Goal: Communication & Community: Answer question/provide support

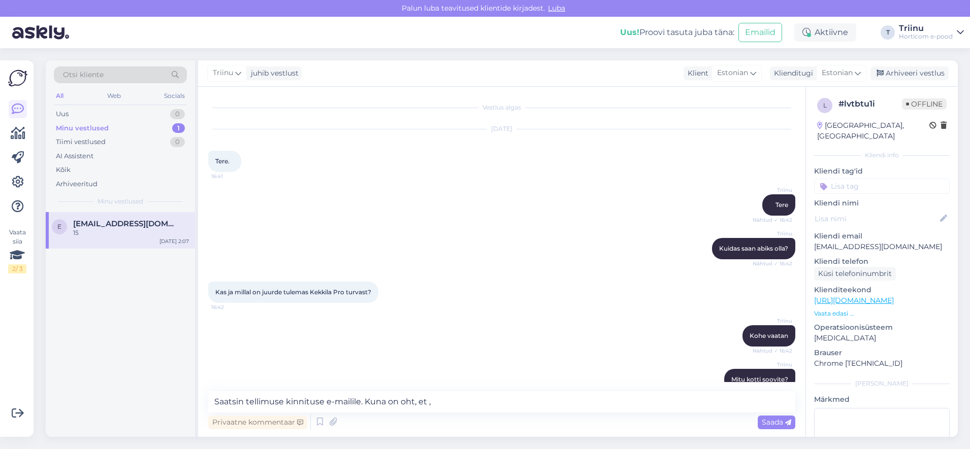
click at [440, 403] on textarea "Saatsin tellimuse kinnituse e-mailile. Kuna on oht, et ," at bounding box center [501, 402] width 587 height 21
click at [366, 400] on textarea "Saatsin tellimuse kinnituse e-mailile. Kuna on oht, et mullad saavad" at bounding box center [501, 402] width 587 height 21
click at [592, 404] on textarea "Saatsin tellimuse kinnituse e-mailile. Hetkel saaksime tarnida. Kuna on oht, et…" at bounding box center [501, 402] width 587 height 21
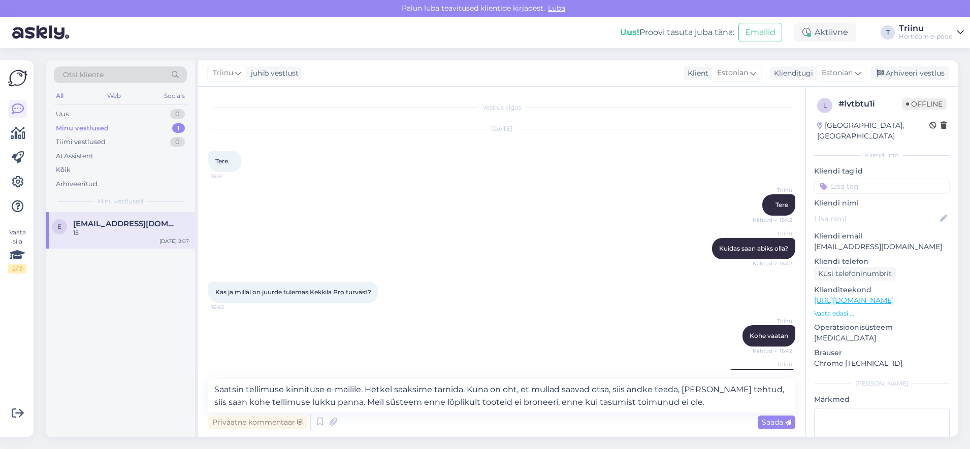
click at [366, 389] on textarea "Saatsin tellimuse kinnituse e-mailile. Hetkel saaksime tarnida. Kuna on oht, et…" at bounding box center [501, 396] width 587 height 34
click at [540, 402] on textarea "Saatsin tellimuse kinnituse e-mailile. Hetkel saaksime tarnida. Kuna on oht, et…" at bounding box center [501, 390] width 587 height 46
click at [593, 400] on textarea "Saatsin tellimuse kinnituse e-mailile. Hetkel saaksime tarnida. Kuna on oht, et…" at bounding box center [501, 390] width 587 height 46
click at [534, 401] on textarea "Saatsin tellimuse kinnituse e-mailile. Hetkel saaksime tarnida. Kuna on oht, et…" at bounding box center [501, 390] width 587 height 46
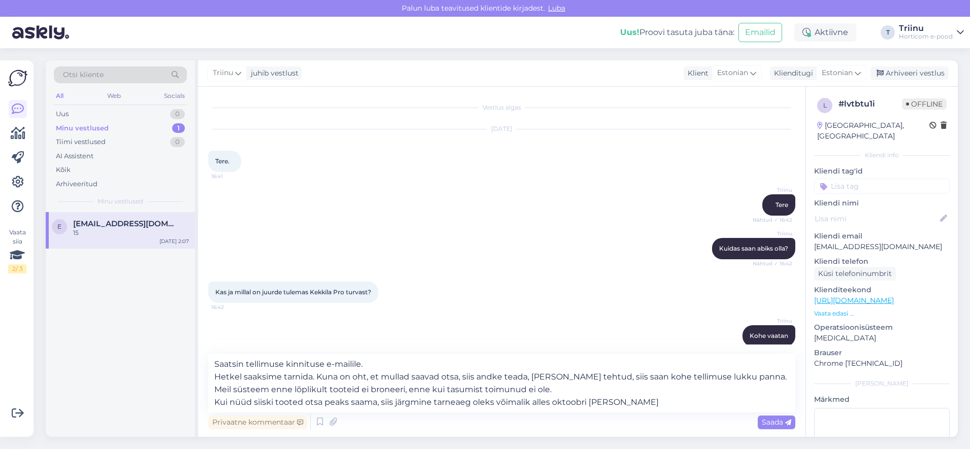
click at [543, 402] on textarea "Saatsin tellimuse kinnituse e-mailile. Hetkel saaksime tarnida. Kuna on oht, et…" at bounding box center [501, 383] width 587 height 59
click at [602, 402] on textarea "Saatsin tellimuse kinnituse e-mailile. Hetkel saaksime tarnida. Kuna on oht, et…" at bounding box center [501, 383] width 587 height 59
type textarea "Saatsin tellimuse kinnituse e-mailile. Hetkel saaksime tarnida. Kuna on oht, et…"
click at [784, 425] on span "Saada" at bounding box center [776, 422] width 29 height 9
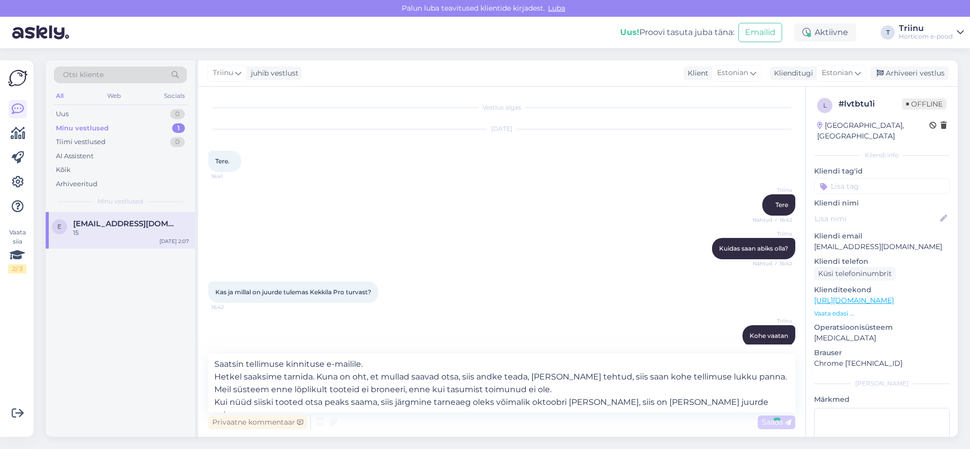
scroll to position [245, 0]
